Goal: Check status: Check status

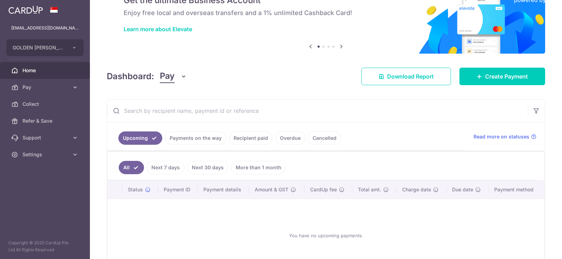
scroll to position [70, 0]
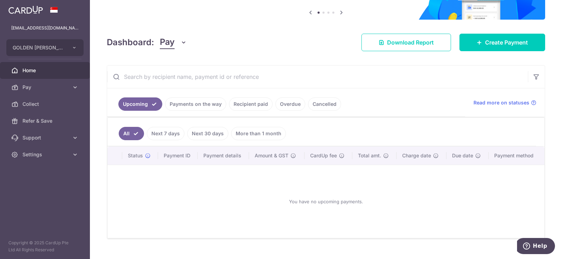
click at [205, 106] on link "Payments on the way" at bounding box center [195, 104] width 61 height 13
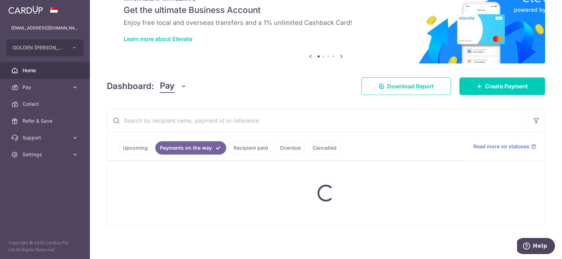
scroll to position [54, 0]
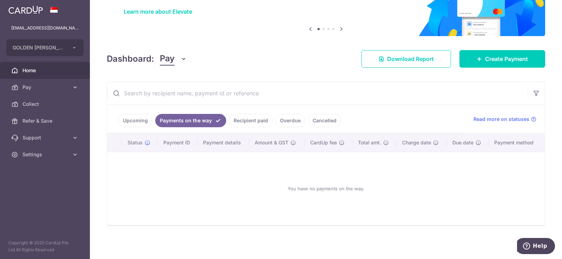
click at [139, 119] on link "Upcoming" at bounding box center [135, 120] width 34 height 13
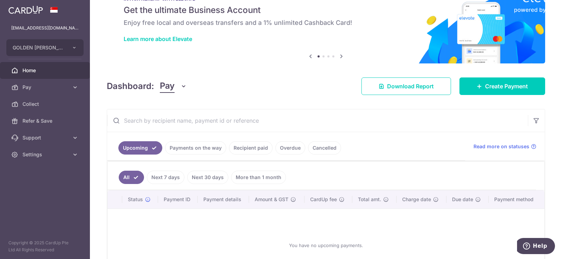
scroll to position [70, 0]
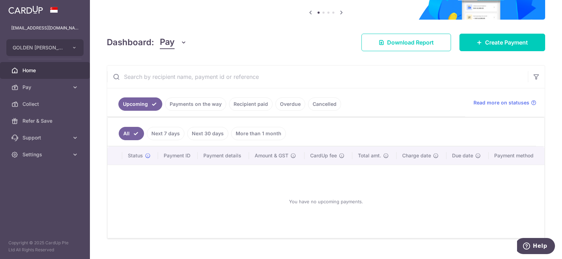
click at [191, 105] on link "Payments on the way" at bounding box center [195, 104] width 61 height 13
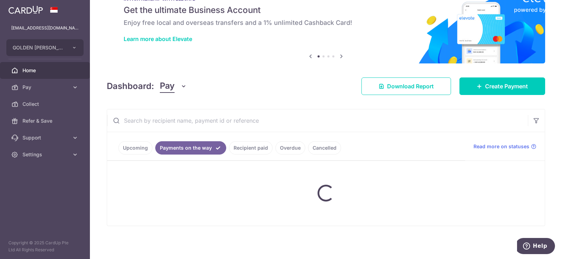
scroll to position [54, 0]
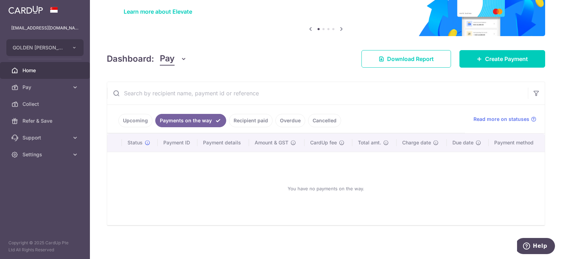
click at [323, 118] on link "Cancelled" at bounding box center [324, 120] width 33 height 13
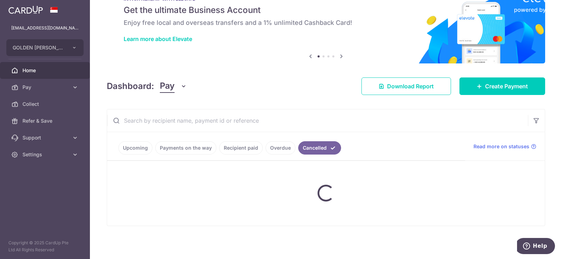
scroll to position [70, 0]
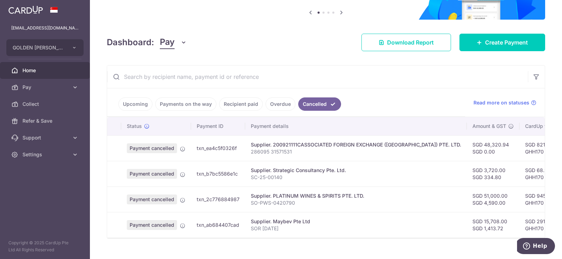
click at [279, 107] on link "Overdue" at bounding box center [280, 104] width 30 height 13
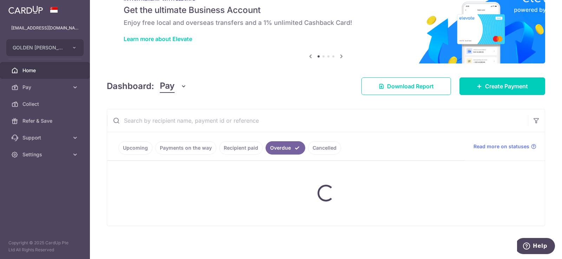
scroll to position [54, 0]
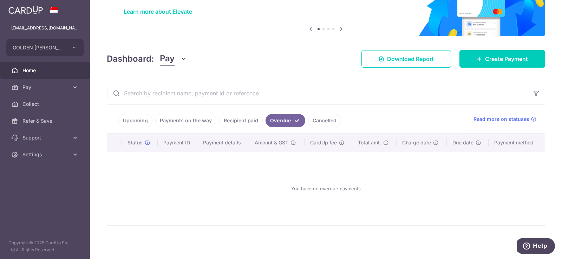
click at [314, 121] on link "Cancelled" at bounding box center [324, 120] width 33 height 13
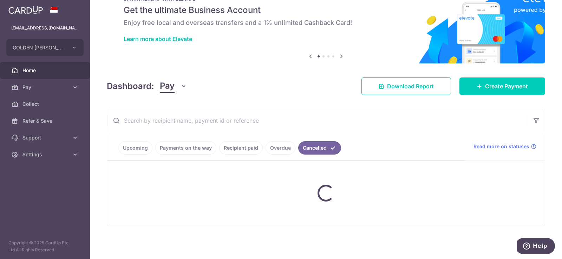
scroll to position [70, 0]
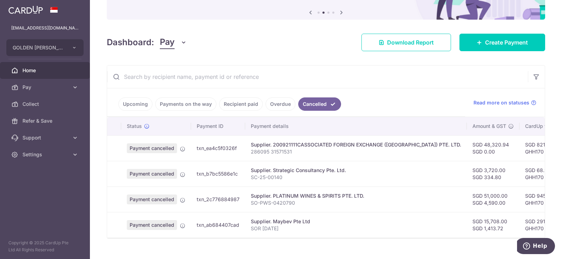
click at [275, 109] on link "Overdue" at bounding box center [280, 104] width 30 height 13
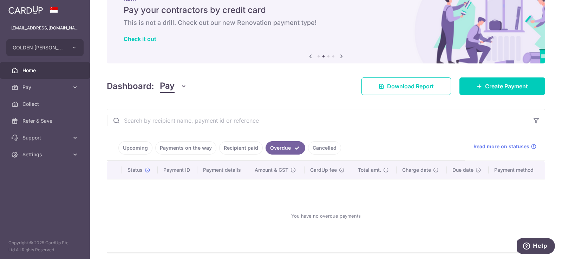
scroll to position [54, 0]
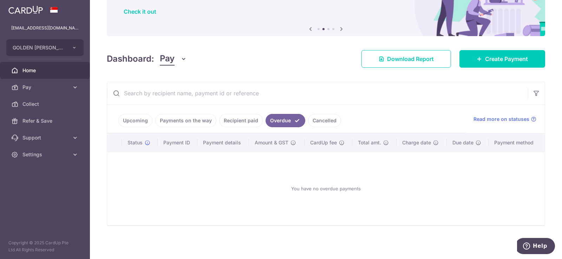
click at [127, 120] on link "Upcoming" at bounding box center [135, 120] width 34 height 13
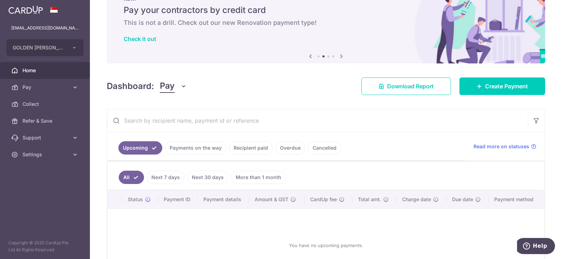
scroll to position [70, 0]
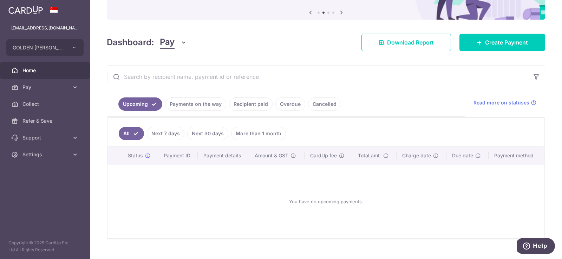
click at [197, 103] on link "Payments on the way" at bounding box center [195, 104] width 61 height 13
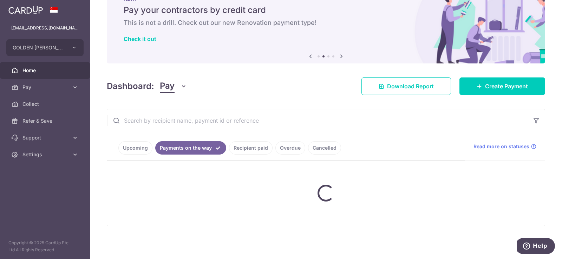
scroll to position [54, 0]
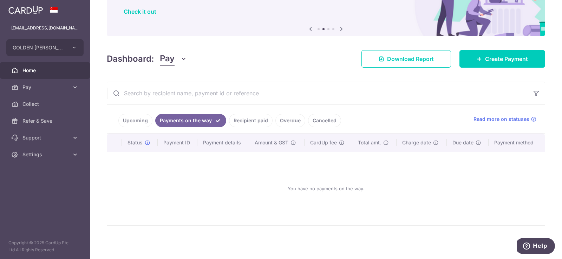
click at [253, 118] on link "Recipient paid" at bounding box center [251, 120] width 44 height 13
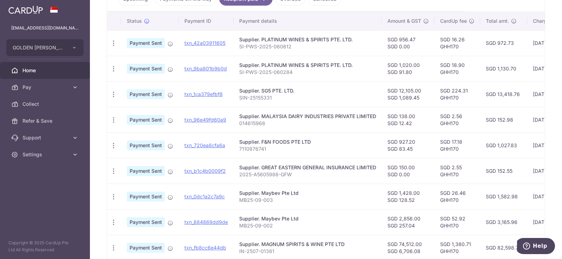
scroll to position [140, 0]
